Goal: Information Seeking & Learning: Check status

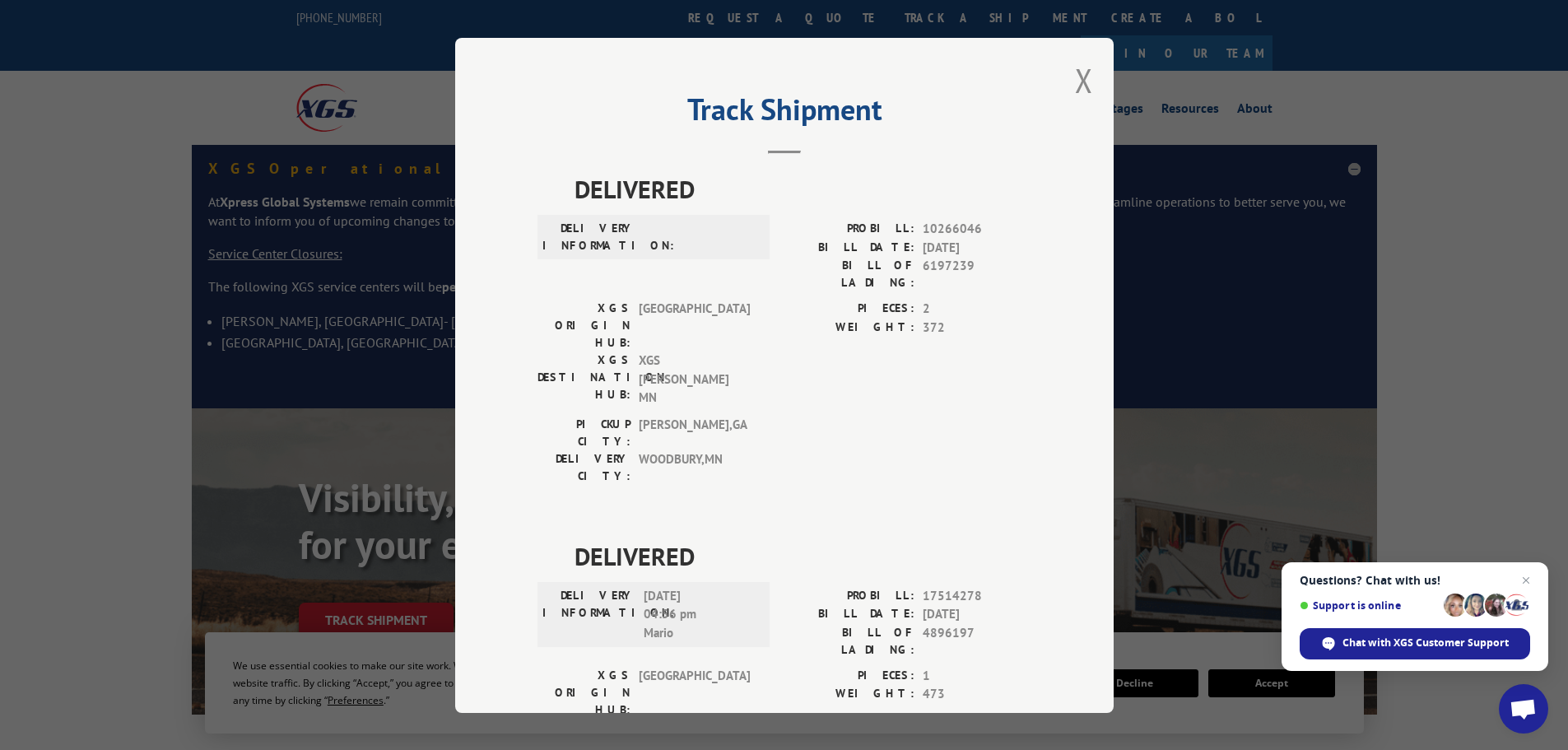
click at [1075, 74] on button "Close modal" at bounding box center [1084, 80] width 18 height 43
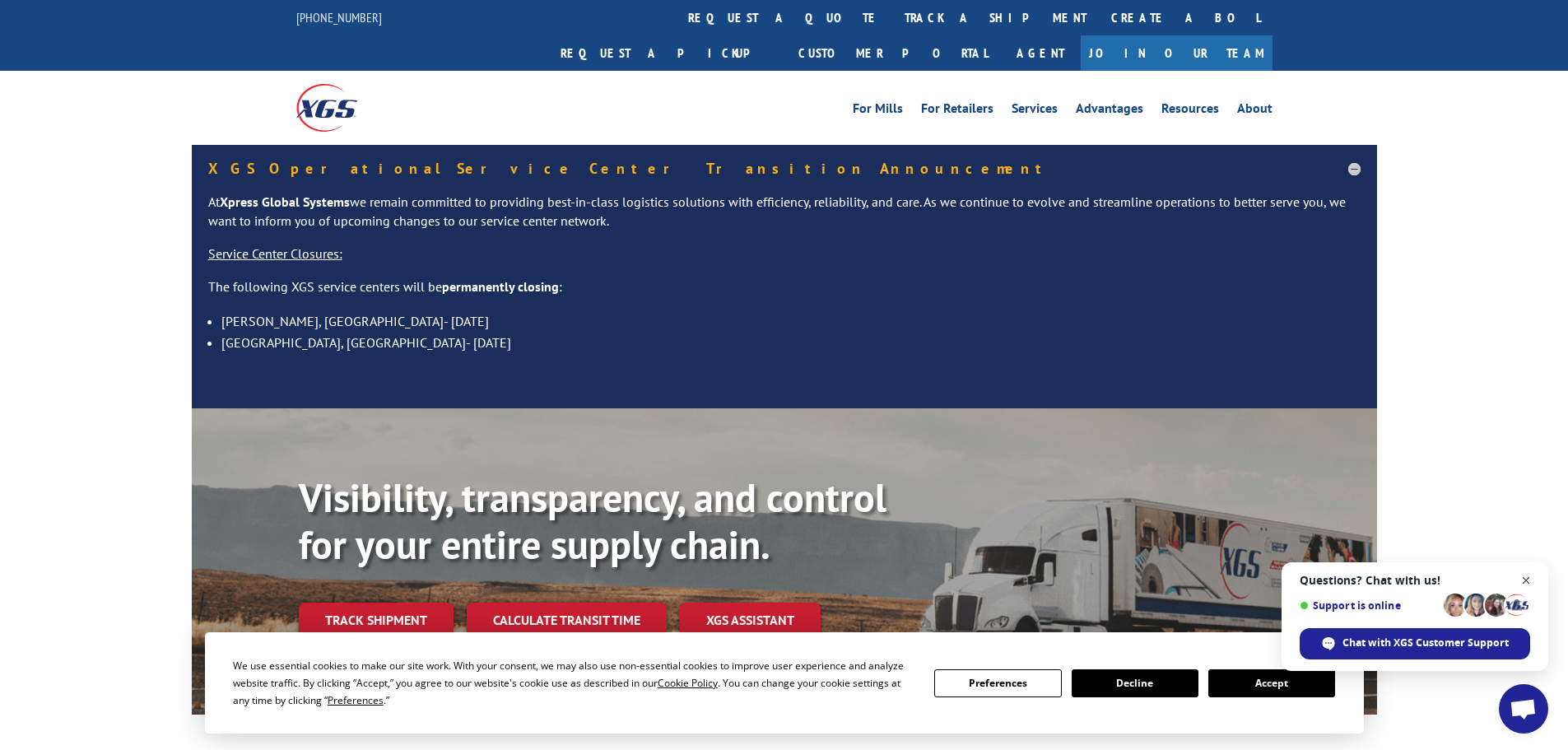
click at [1522, 582] on span "Open chat" at bounding box center [1526, 580] width 20 height 20
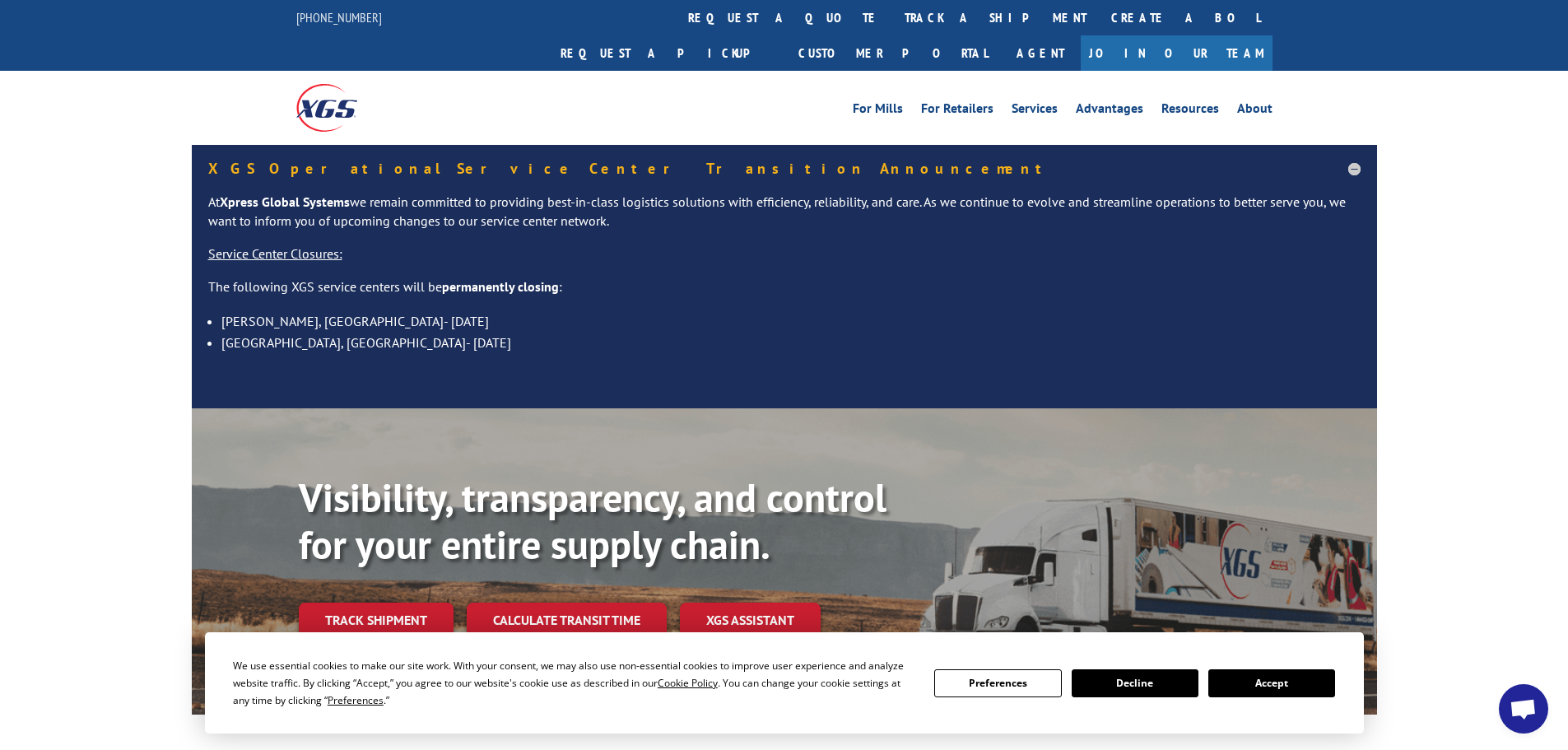
click at [1268, 678] on button "Accept" at bounding box center [1271, 684] width 127 height 28
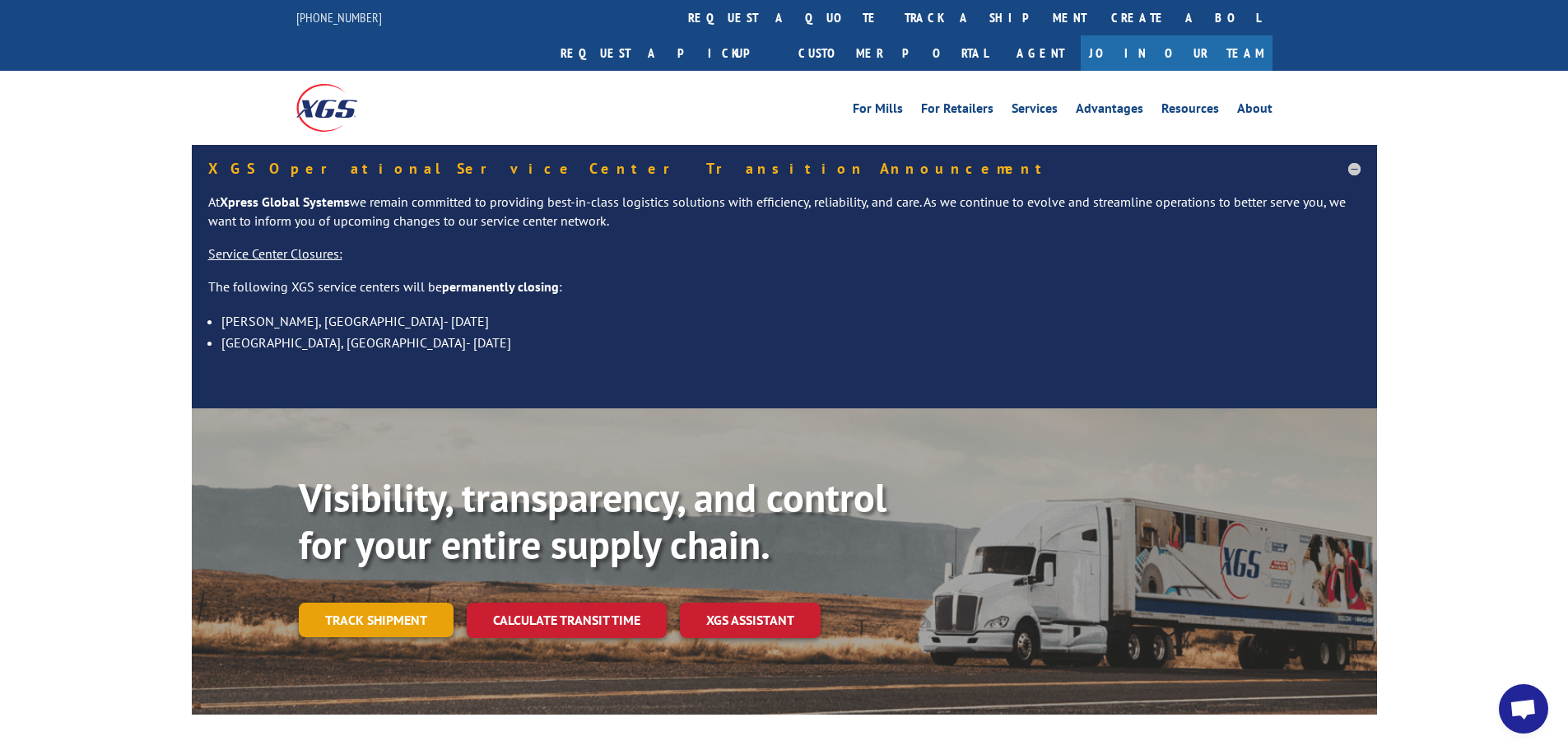
click at [384, 603] on link "Track shipment" at bounding box center [375, 620] width 155 height 35
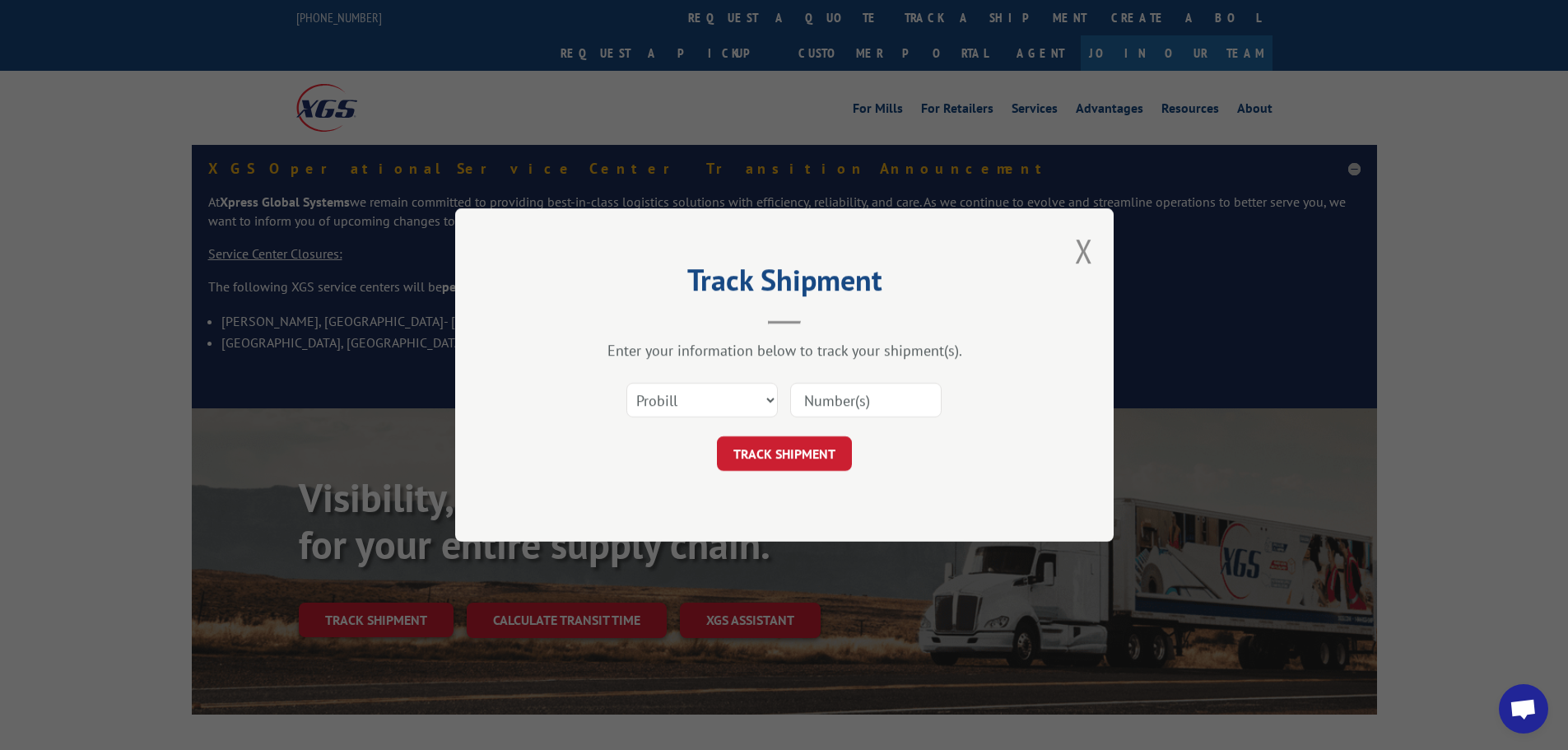
click at [699, 375] on div "Select category... Probill BOL PO" at bounding box center [784, 399] width 494 height 54
click at [691, 402] on select "Select category... Probill BOL PO" at bounding box center [702, 399] width 151 height 35
select select "po"
click at [627, 383] on select "Select category... Probill BOL PO" at bounding box center [702, 399] width 151 height 35
click at [808, 410] on input at bounding box center [866, 399] width 151 height 35
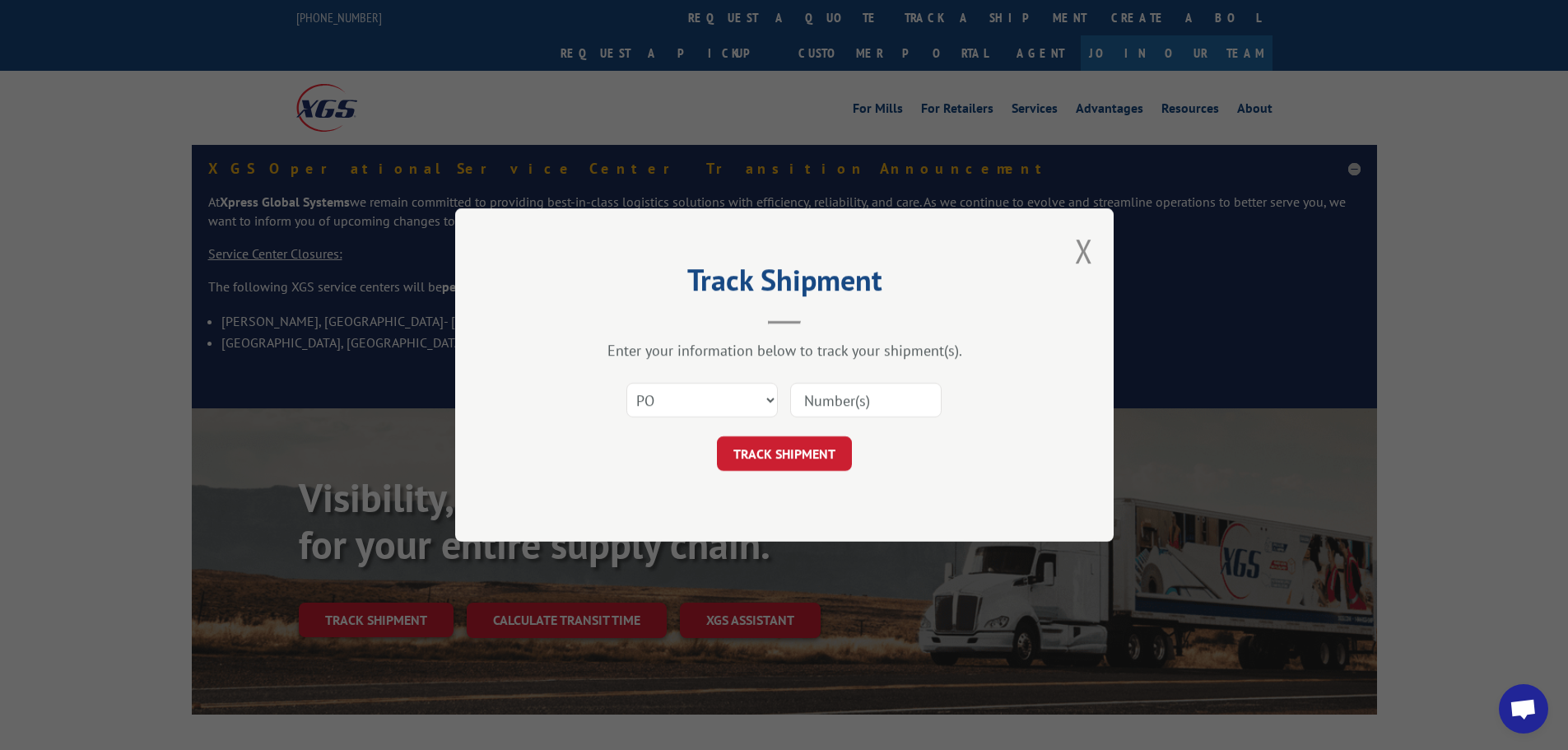
paste input "35536008"
type input "35536008"
click at [838, 449] on button "TRACK SHIPMENT" at bounding box center [784, 453] width 135 height 35
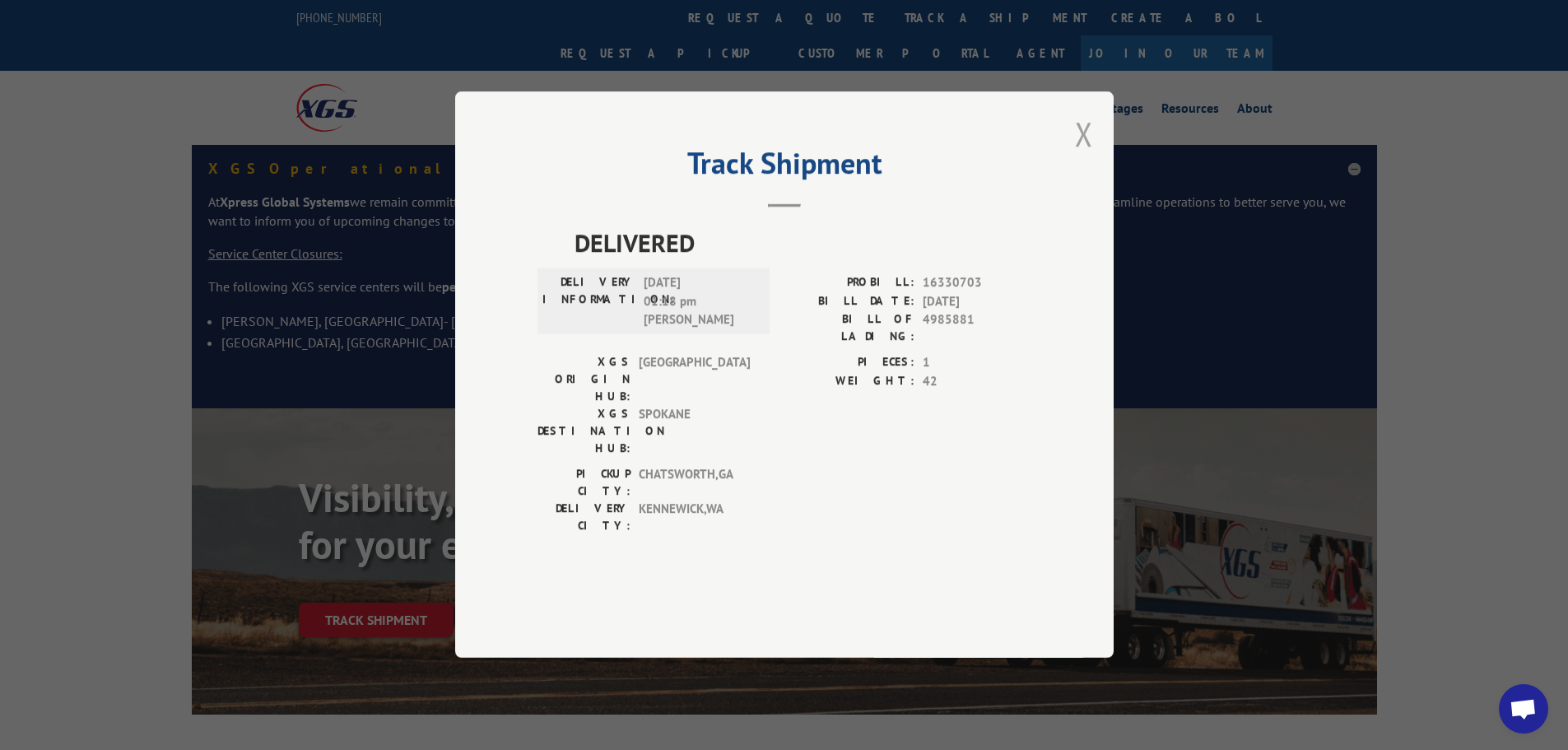
click at [1089, 156] on button "Close modal" at bounding box center [1084, 133] width 18 height 43
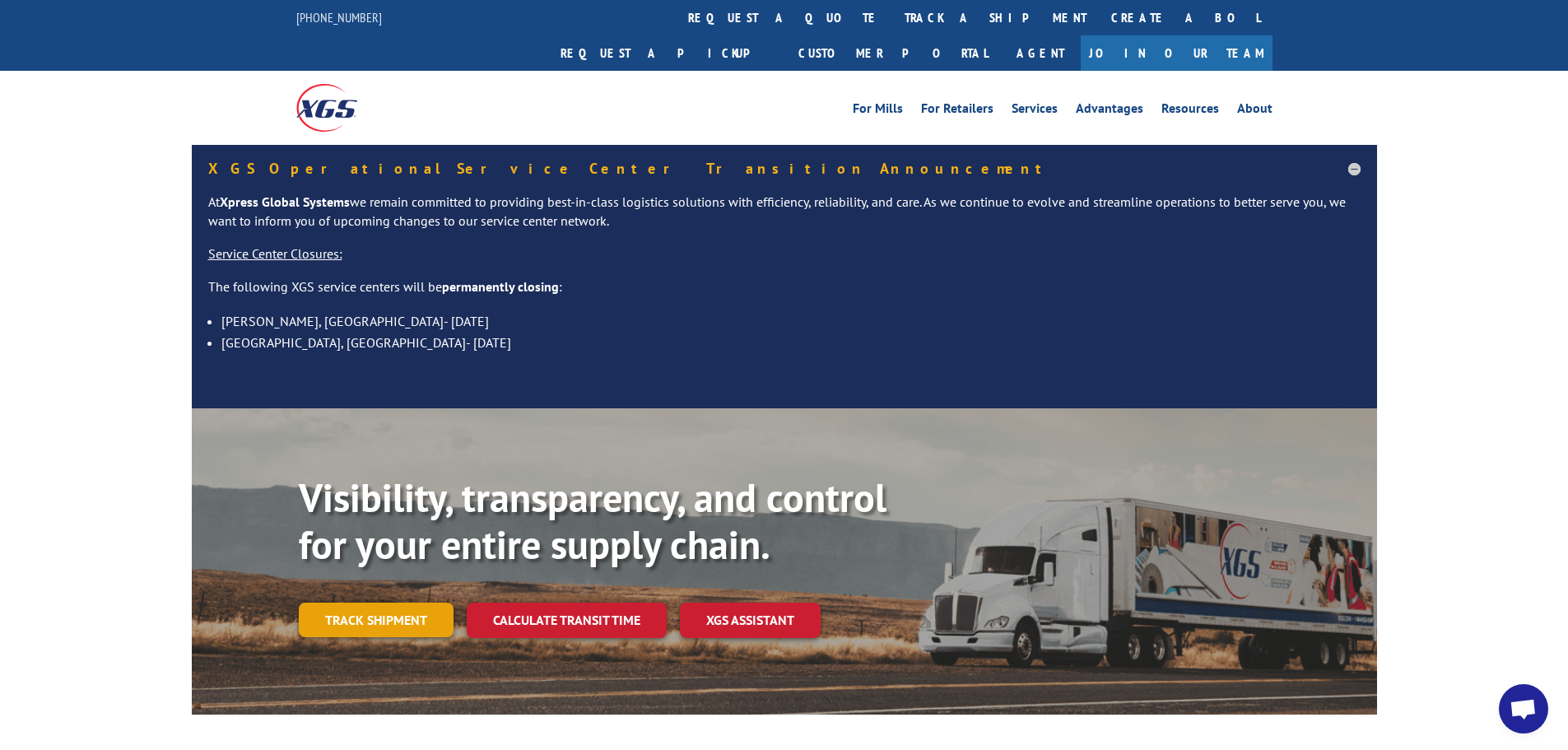
click at [414, 603] on link "Track shipment" at bounding box center [375, 620] width 155 height 35
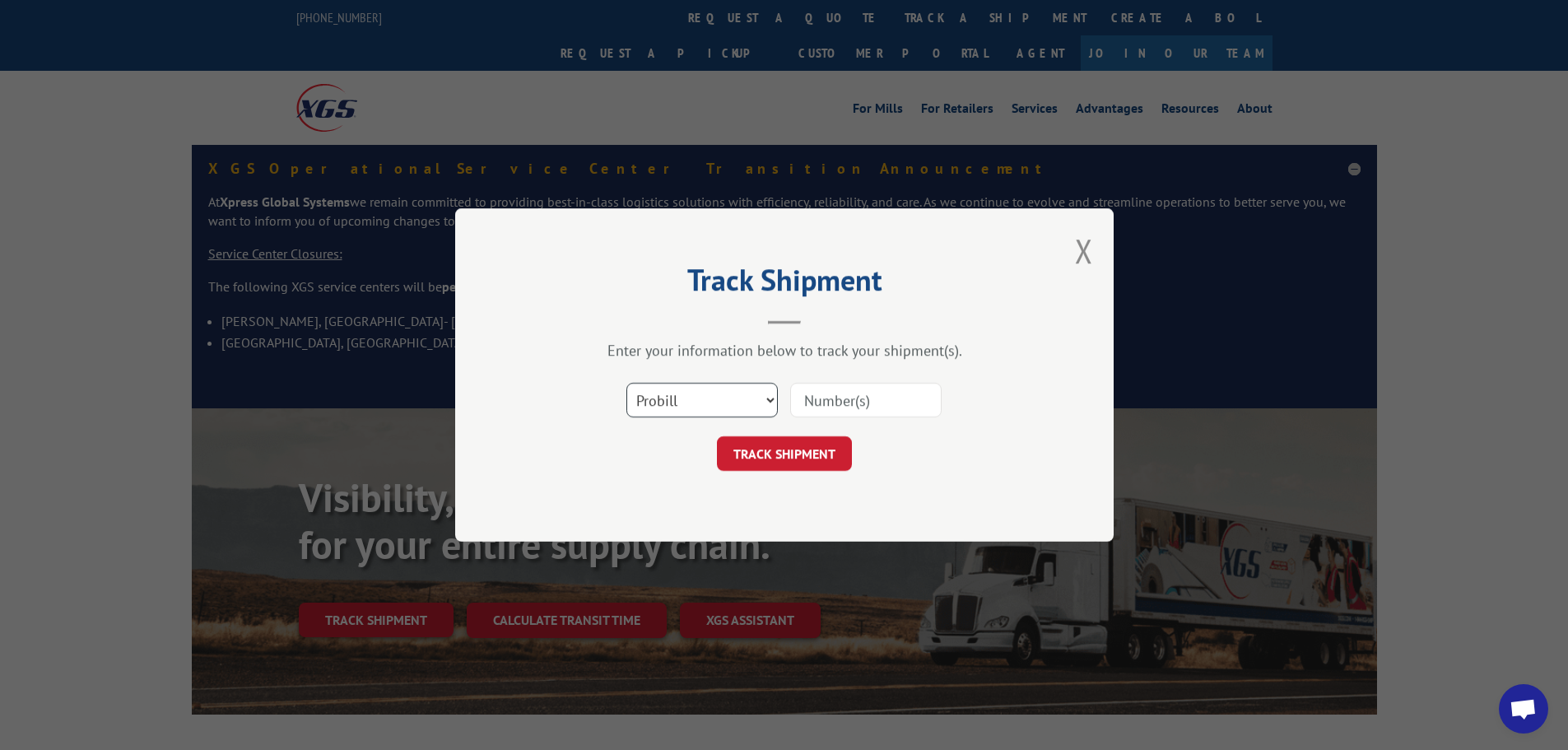
click at [769, 414] on select "Select category... Probill BOL PO" at bounding box center [702, 399] width 151 height 35
select select "po"
click at [627, 383] on select "Select category... Probill BOL PO" at bounding box center [702, 399] width 151 height 35
click at [825, 400] on input at bounding box center [866, 399] width 151 height 35
paste input "35536033"
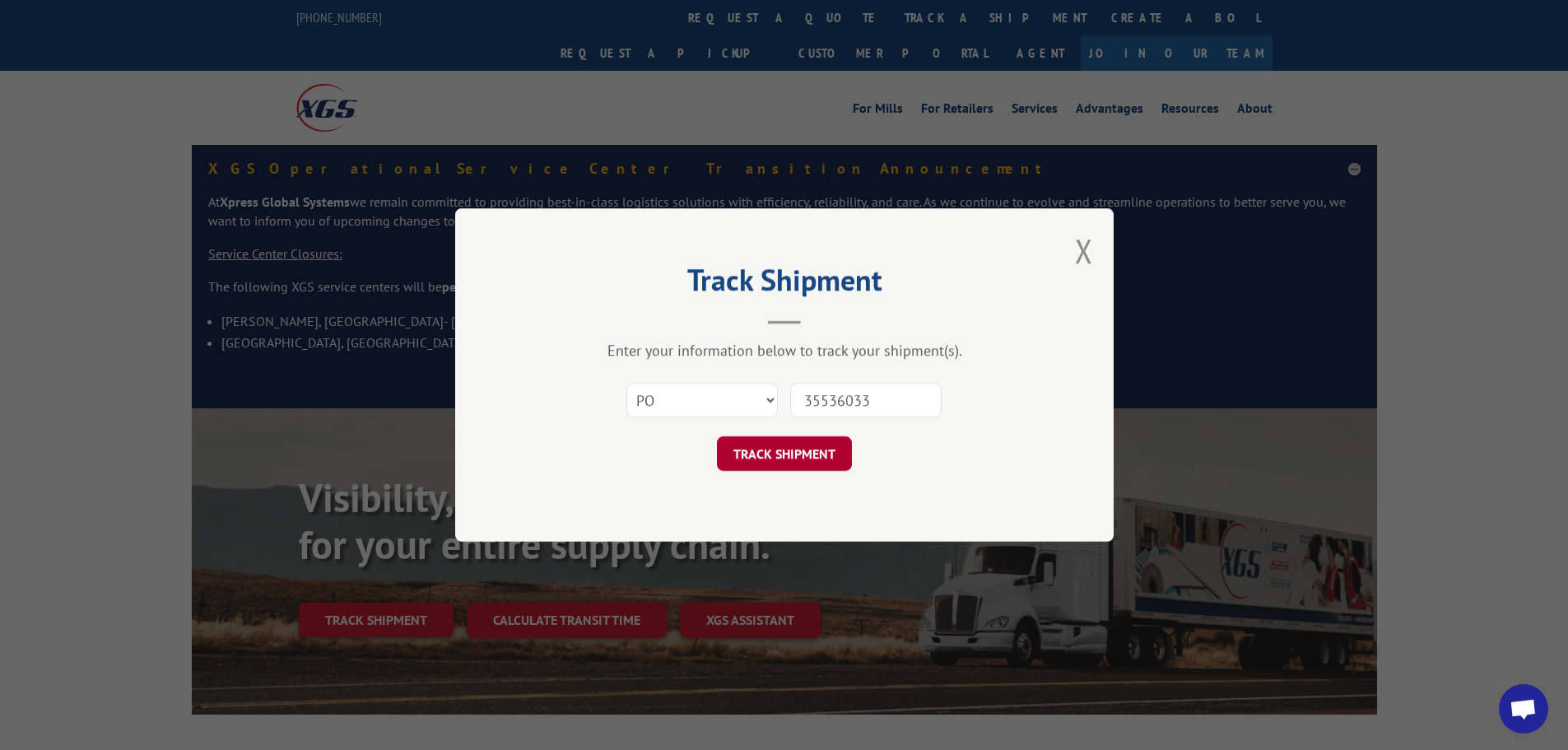
type input "35536033"
click at [800, 463] on button "TRACK SHIPMENT" at bounding box center [784, 453] width 135 height 35
